Goal: Task Accomplishment & Management: Manage account settings

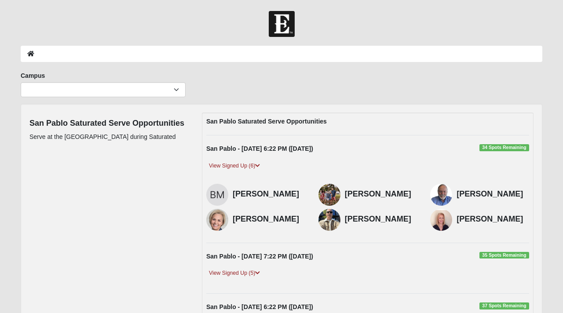
scroll to position [83, 0]
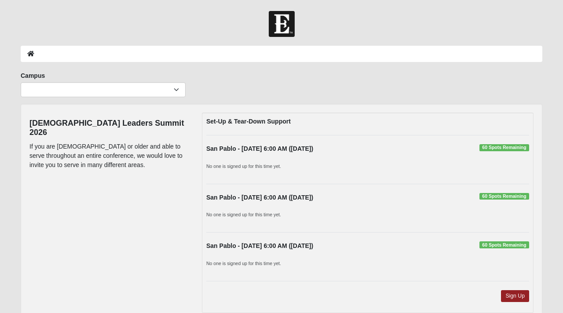
scroll to position [2, 0]
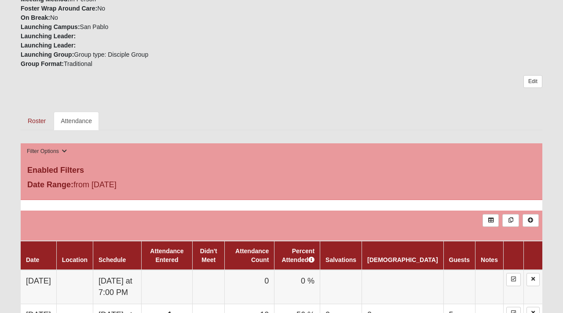
scroll to position [309, 0]
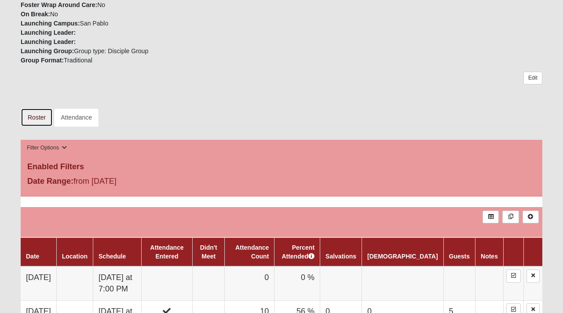
click at [38, 117] on link "Roster" at bounding box center [37, 117] width 32 height 18
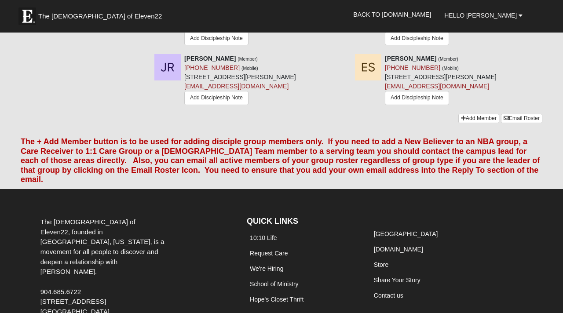
scroll to position [1084, 0]
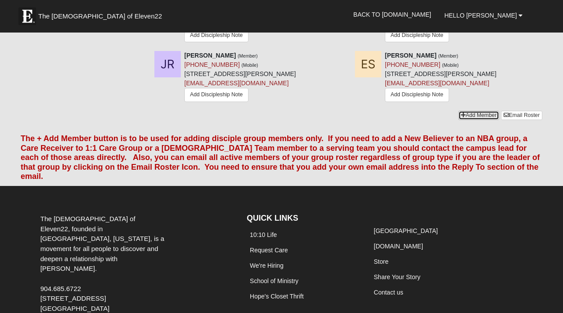
click at [468, 120] on link "Add Member" at bounding box center [479, 115] width 41 height 9
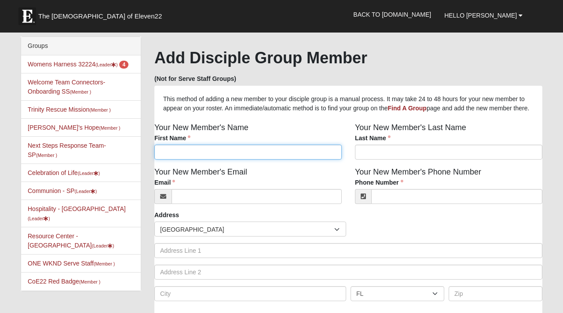
click at [253, 160] on input "First Name" at bounding box center [247, 152] width 187 height 15
type input "Makenzie"
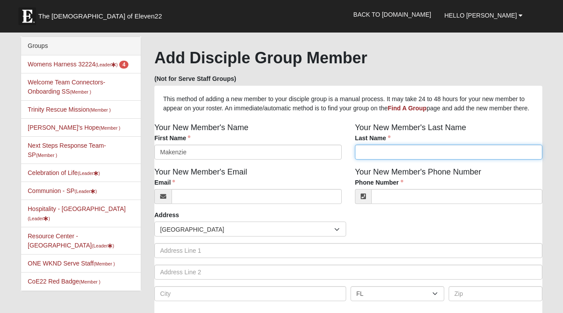
click at [415, 160] on input "Last Name" at bounding box center [448, 152] width 187 height 15
type input "Kernan"
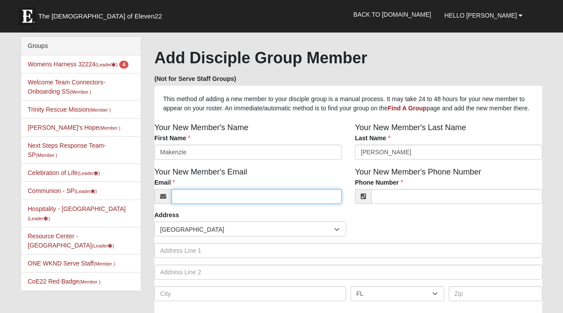
click at [289, 204] on input "Email" at bounding box center [257, 196] width 170 height 15
type input "makenziekernan@gmail.com"
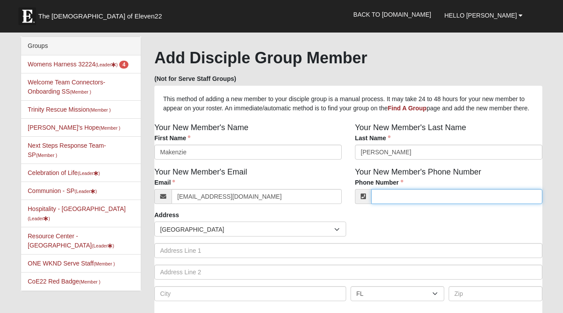
click at [408, 204] on input "Phone Number" at bounding box center [456, 196] width 171 height 15
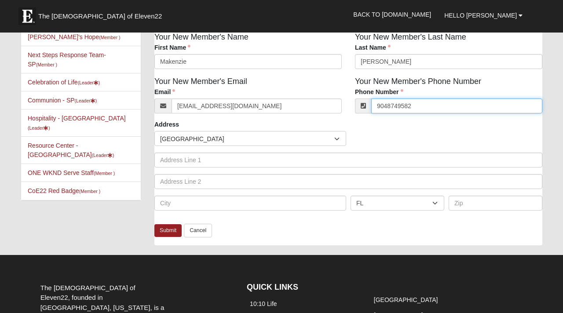
scroll to position [93, 0]
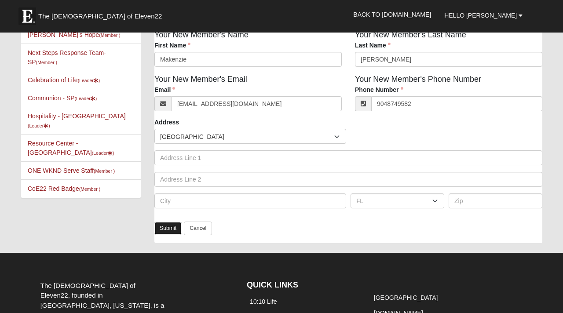
type input "(904) 874-9582"
click at [166, 235] on link "Submit" at bounding box center [167, 228] width 27 height 13
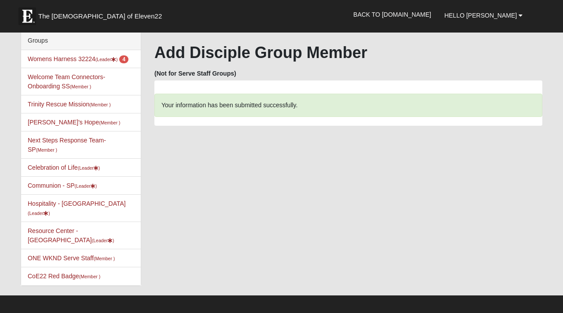
scroll to position [2, 0]
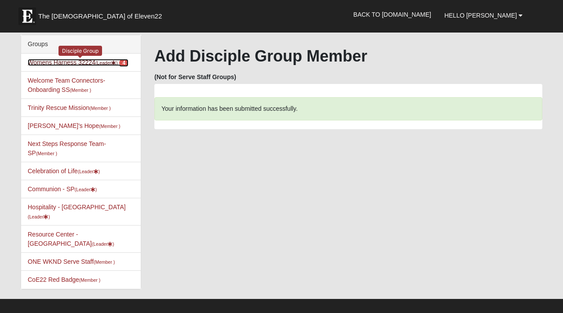
click at [78, 63] on link "Womens Harness 32224 (Leader ) 4" at bounding box center [78, 62] width 101 height 7
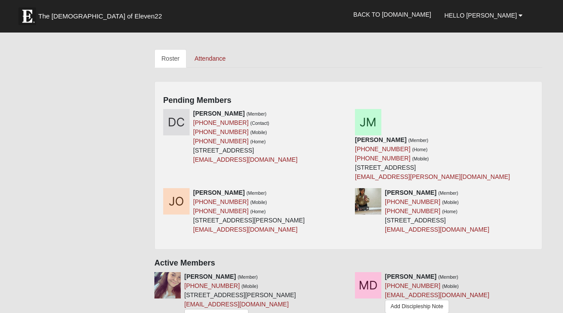
scroll to position [369, 0]
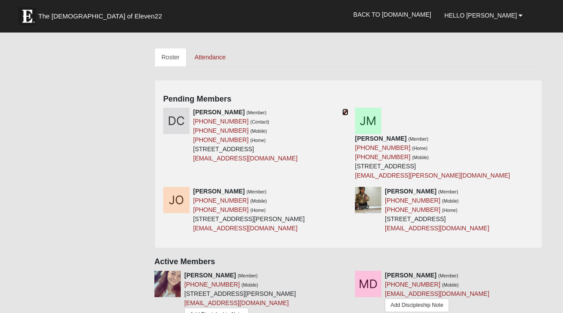
click at [343, 112] on icon at bounding box center [345, 112] width 6 height 6
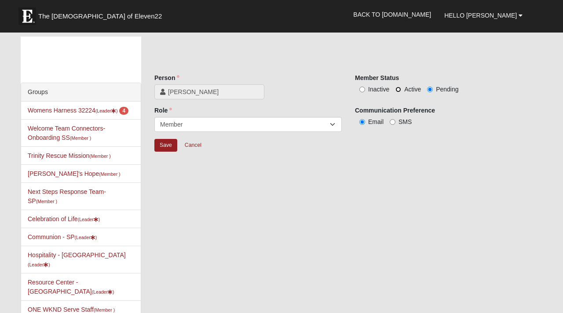
click at [399, 87] on input "Active" at bounding box center [399, 90] width 6 height 6
radio input "true"
click at [166, 147] on input "Save" at bounding box center [165, 145] width 23 height 13
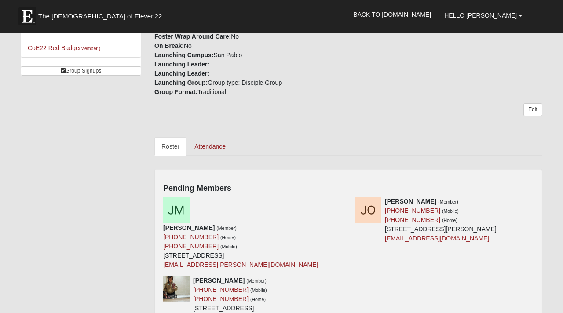
scroll to position [282, 0]
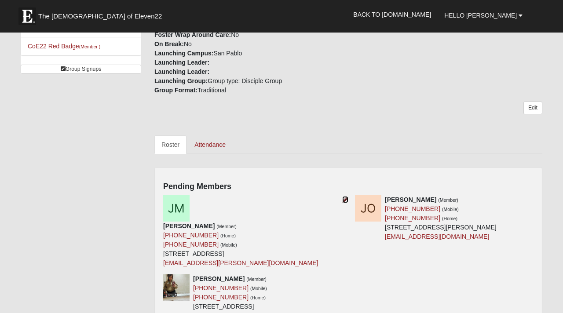
click at [344, 202] on icon at bounding box center [345, 200] width 6 height 6
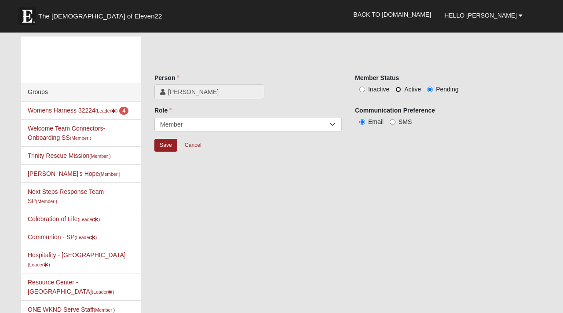
click at [398, 87] on input "Active" at bounding box center [399, 90] width 6 height 6
radio input "true"
click at [166, 144] on input "Save" at bounding box center [165, 145] width 23 height 13
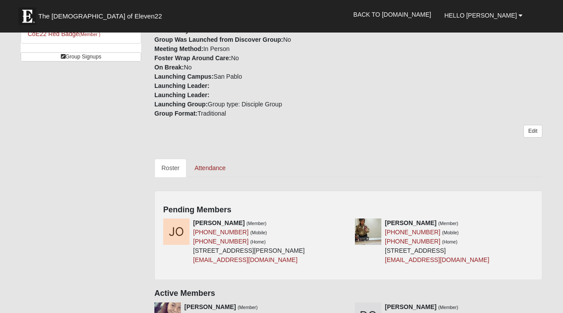
scroll to position [320, 0]
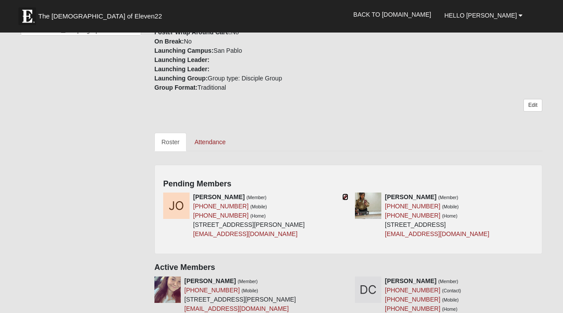
click at [347, 197] on icon at bounding box center [345, 197] width 6 height 6
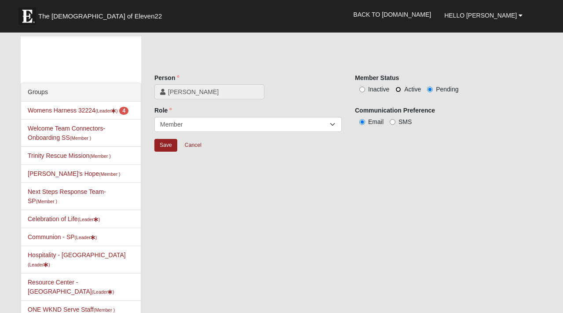
click at [400, 89] on input "Active" at bounding box center [399, 90] width 6 height 6
radio input "true"
click at [169, 145] on input "Save" at bounding box center [165, 145] width 23 height 13
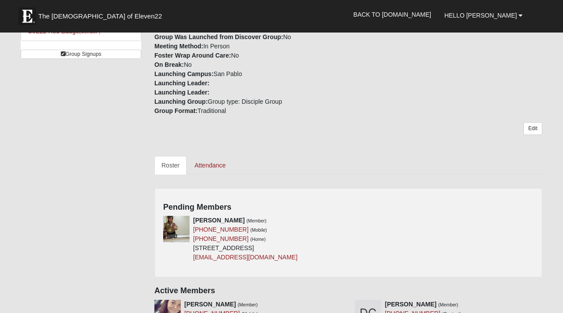
scroll to position [301, 0]
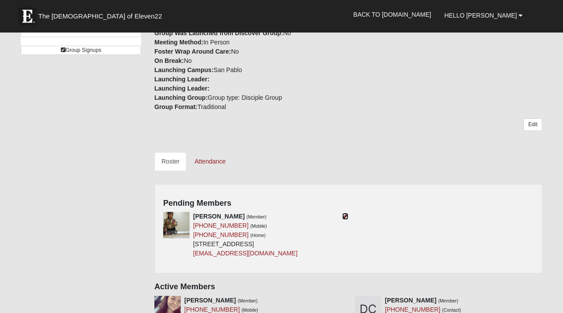
click at [345, 217] on icon at bounding box center [345, 216] width 6 height 6
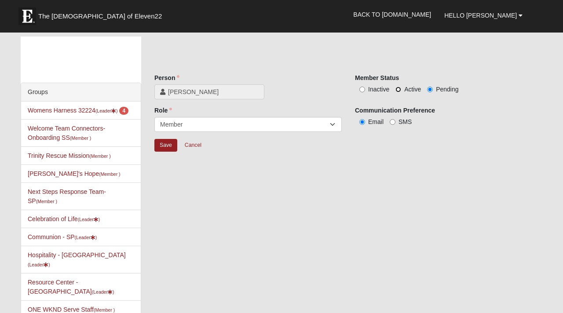
click at [399, 90] on input "Active" at bounding box center [399, 90] width 6 height 6
radio input "true"
click at [166, 148] on input "Save" at bounding box center [165, 145] width 23 height 13
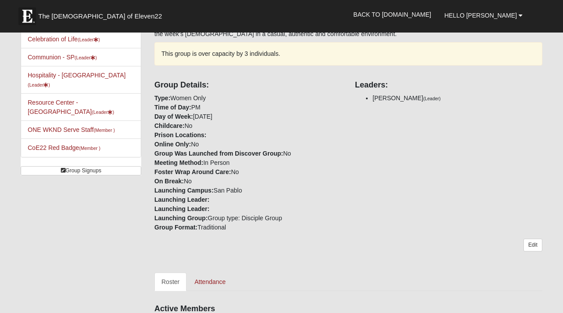
scroll to position [190, 0]
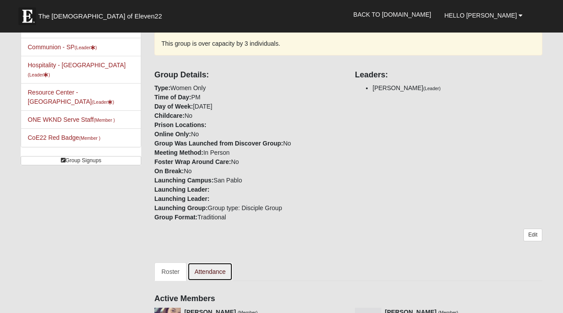
click at [222, 267] on link "Attendance" at bounding box center [209, 272] width 45 height 18
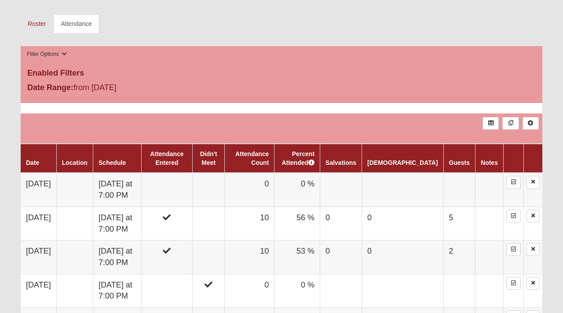
scroll to position [443, 0]
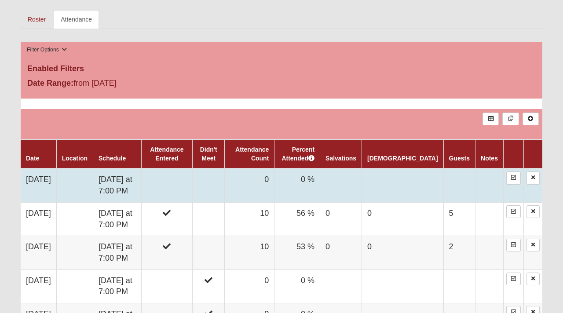
click at [40, 180] on td "9/9/2025" at bounding box center [39, 186] width 36 height 34
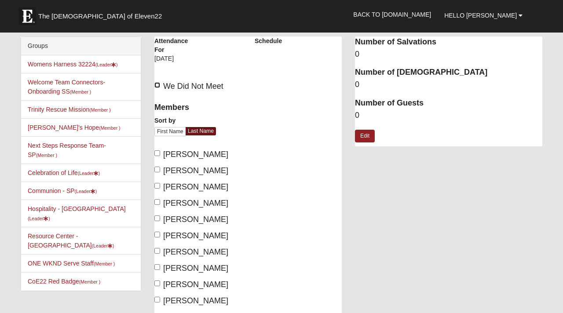
click at [158, 86] on input "We Did Not Meet" at bounding box center [157, 85] width 6 height 6
checkbox input "true"
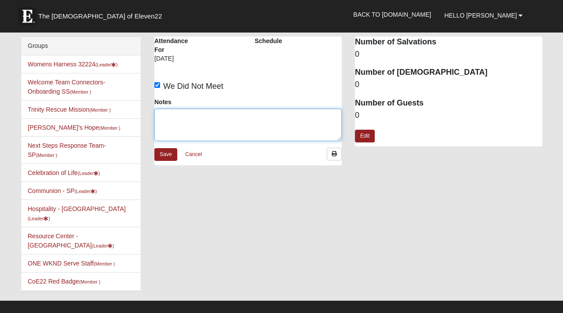
click at [170, 121] on textarea "Notes" at bounding box center [247, 125] width 187 height 33
type textarea "W"
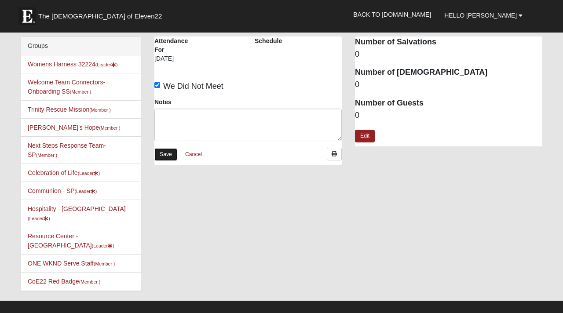
click at [170, 158] on link "Save" at bounding box center [165, 154] width 23 height 13
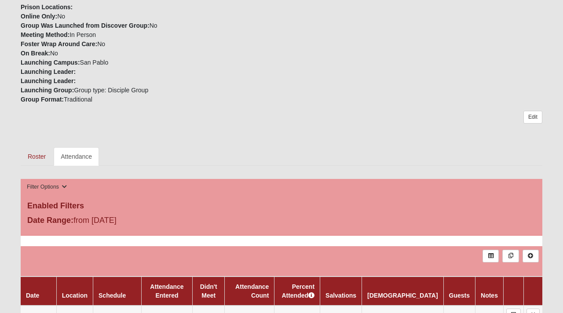
scroll to position [307, 0]
